Goal: Navigation & Orientation: Find specific page/section

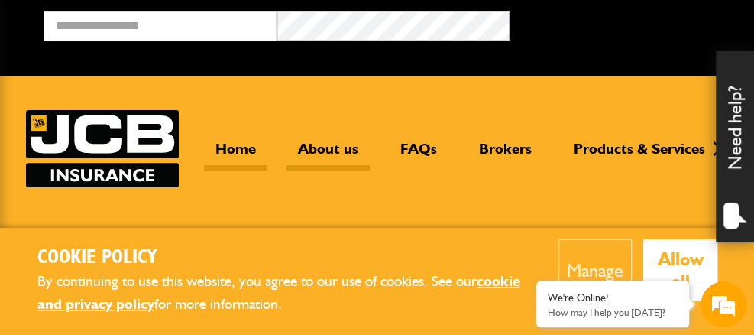
click at [333, 150] on link "About us" at bounding box center [328, 155] width 83 height 31
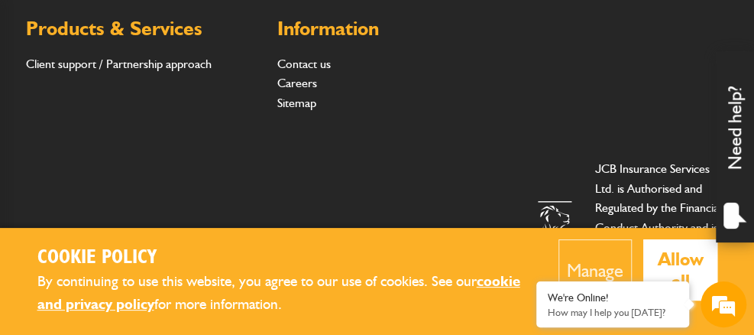
scroll to position [1230, 0]
